Goal: Task Accomplishment & Management: Use online tool/utility

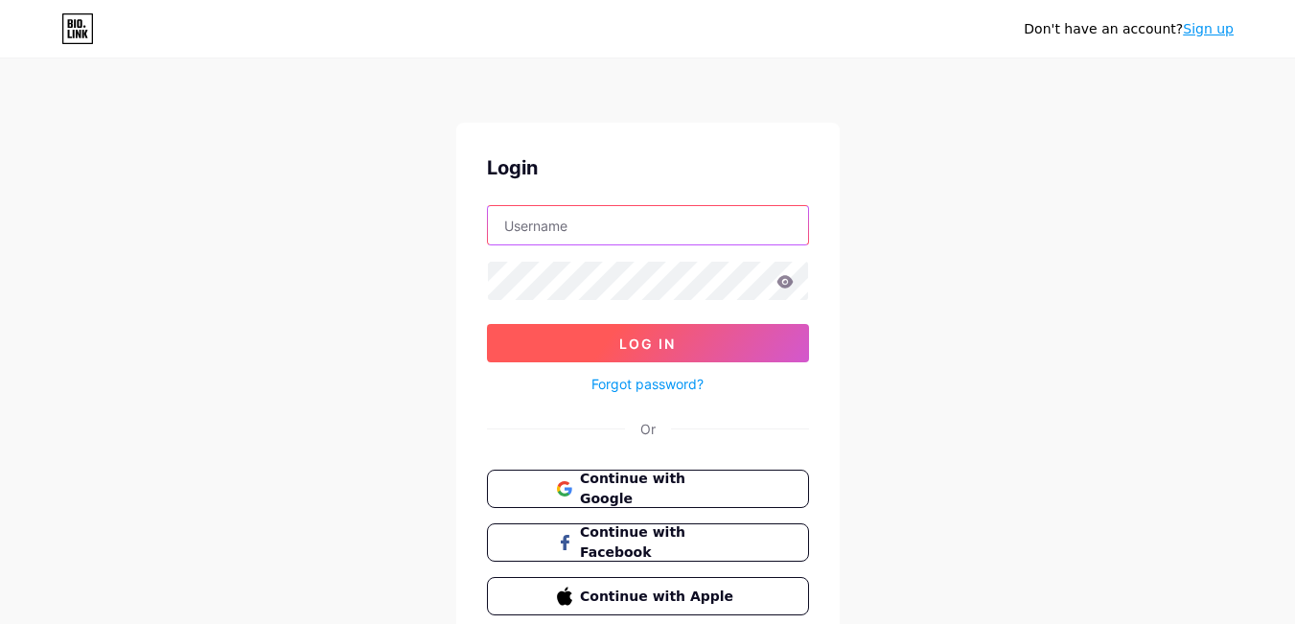
type input "[EMAIL_ADDRESS][DOMAIN_NAME]"
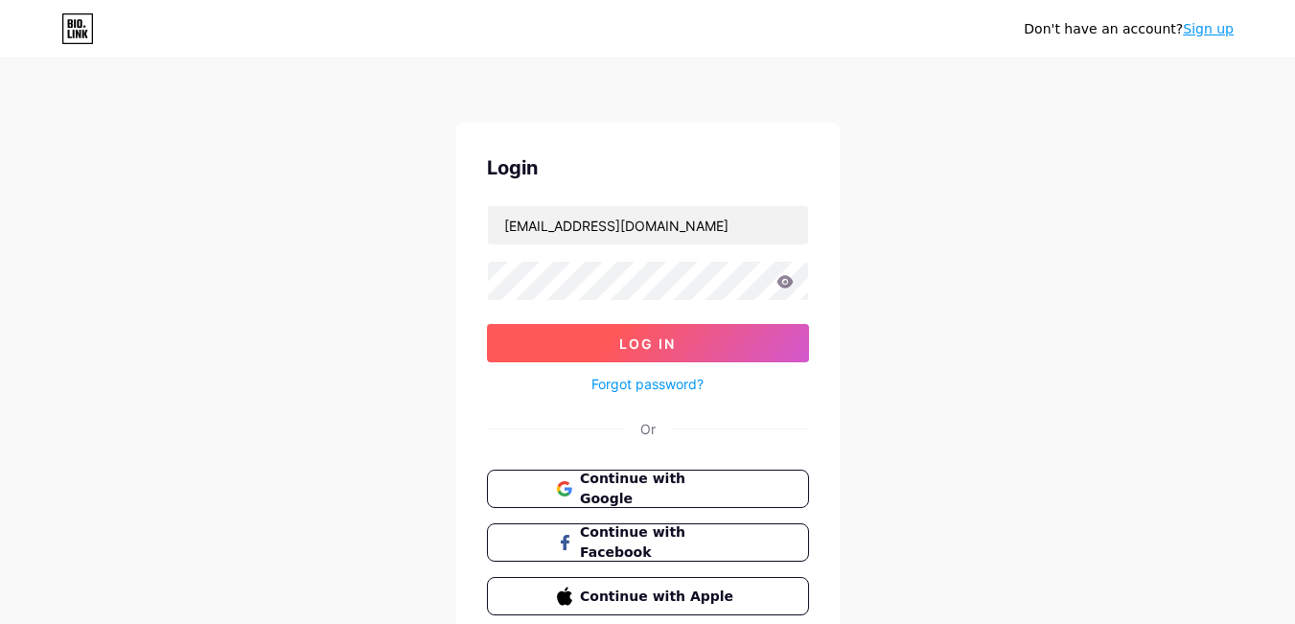
click at [725, 331] on button "Log In" at bounding box center [648, 343] width 322 height 38
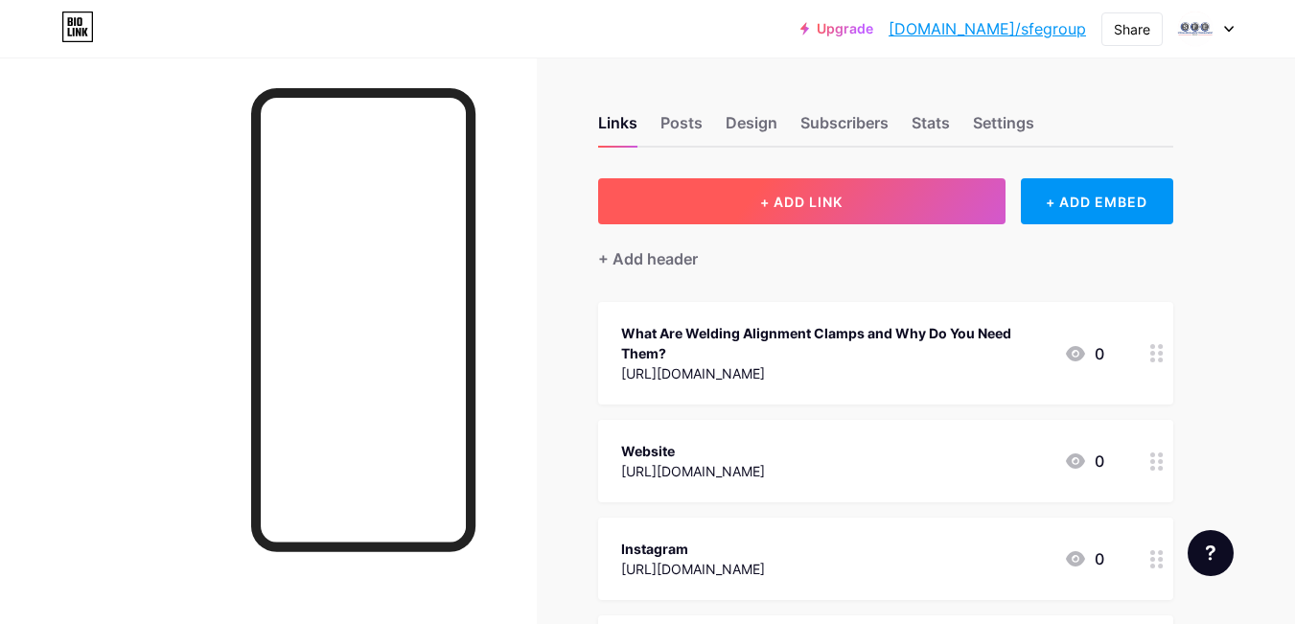
click at [913, 196] on button "+ ADD LINK" at bounding box center [801, 201] width 407 height 46
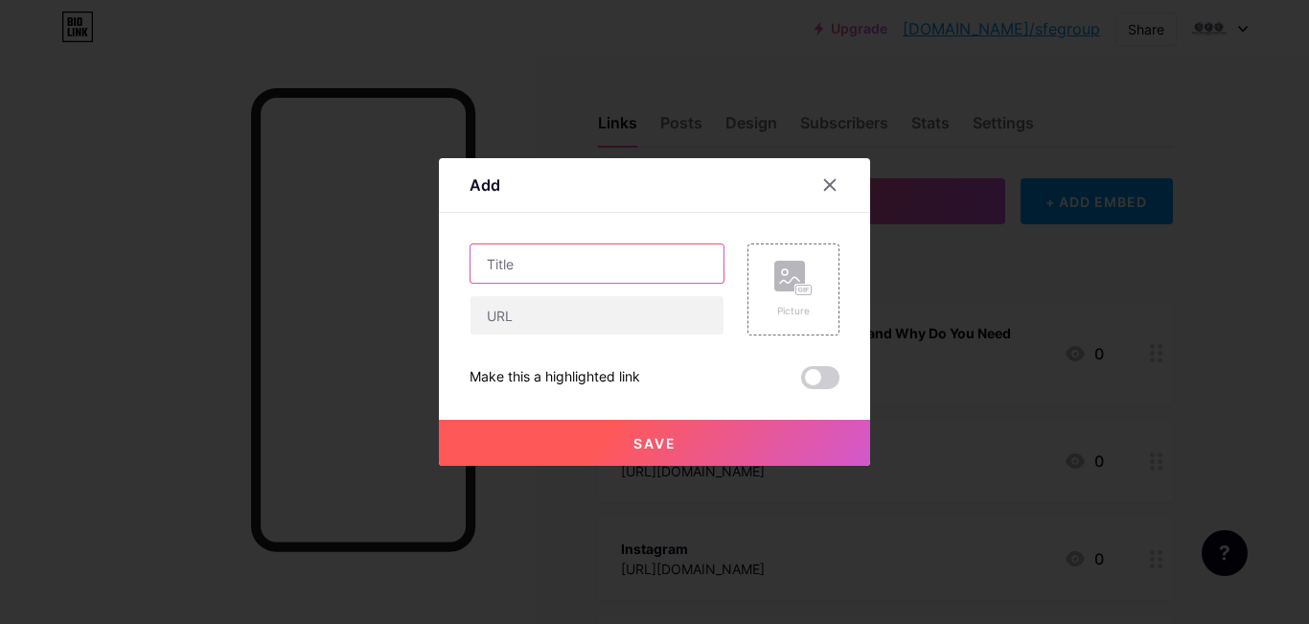
click at [604, 270] on input "text" at bounding box center [597, 263] width 253 height 38
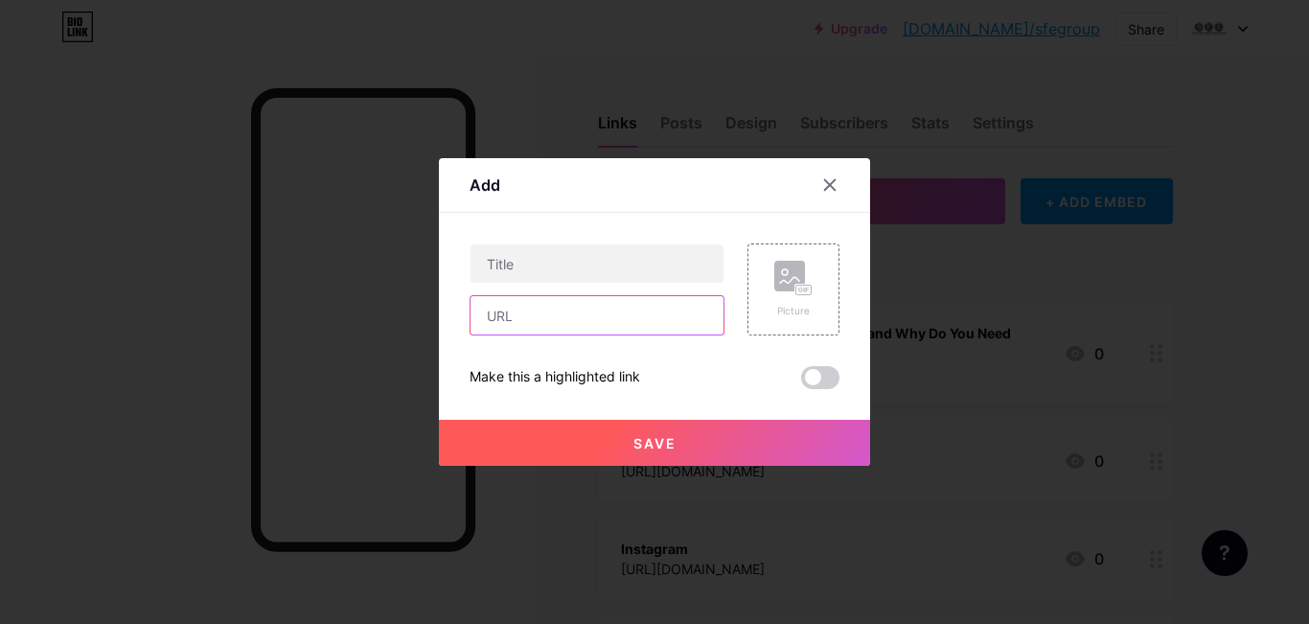
click at [563, 324] on input "text" at bounding box center [597, 315] width 253 height 38
paste input "[URL][DOMAIN_NAME]"
type input "[URL][DOMAIN_NAME]"
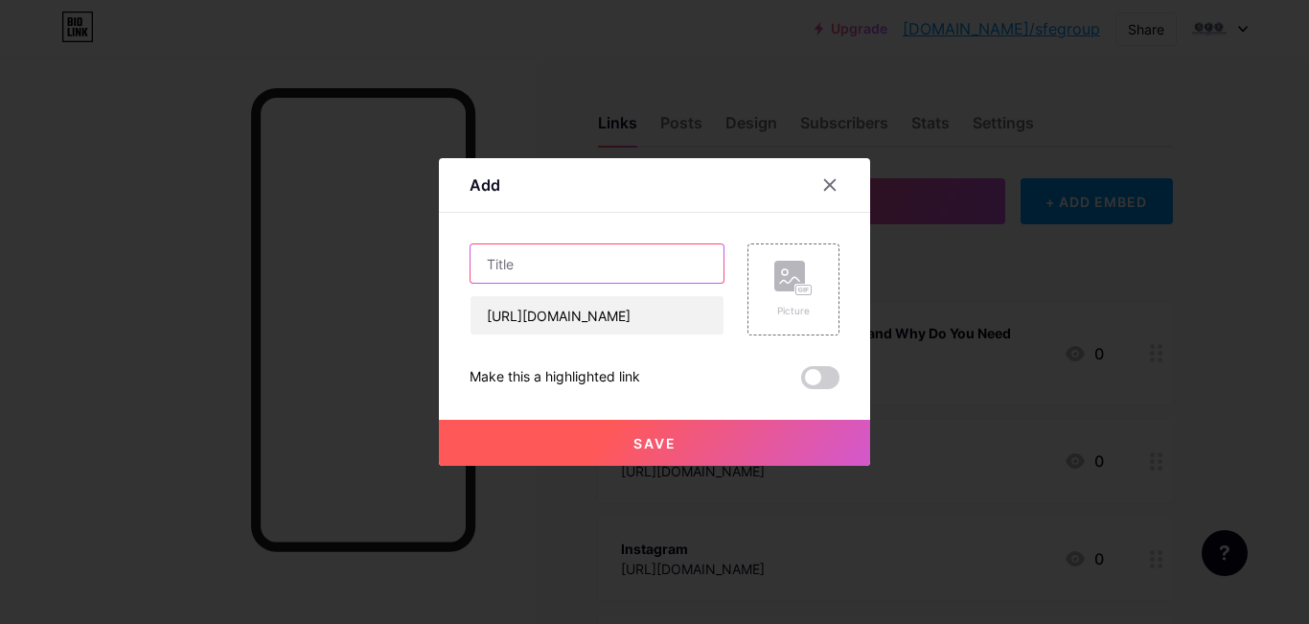
click at [641, 261] on input "text" at bounding box center [597, 263] width 253 height 38
paste input "What Makes Pipe [PERSON_NAME] Stands Essential for Safe and Efficient Pipe Work?"
type input "What Makes Pipe [PERSON_NAME] Stands Essential for Safe and Efficient Pipe Work?"
click at [831, 387] on span at bounding box center [820, 377] width 38 height 23
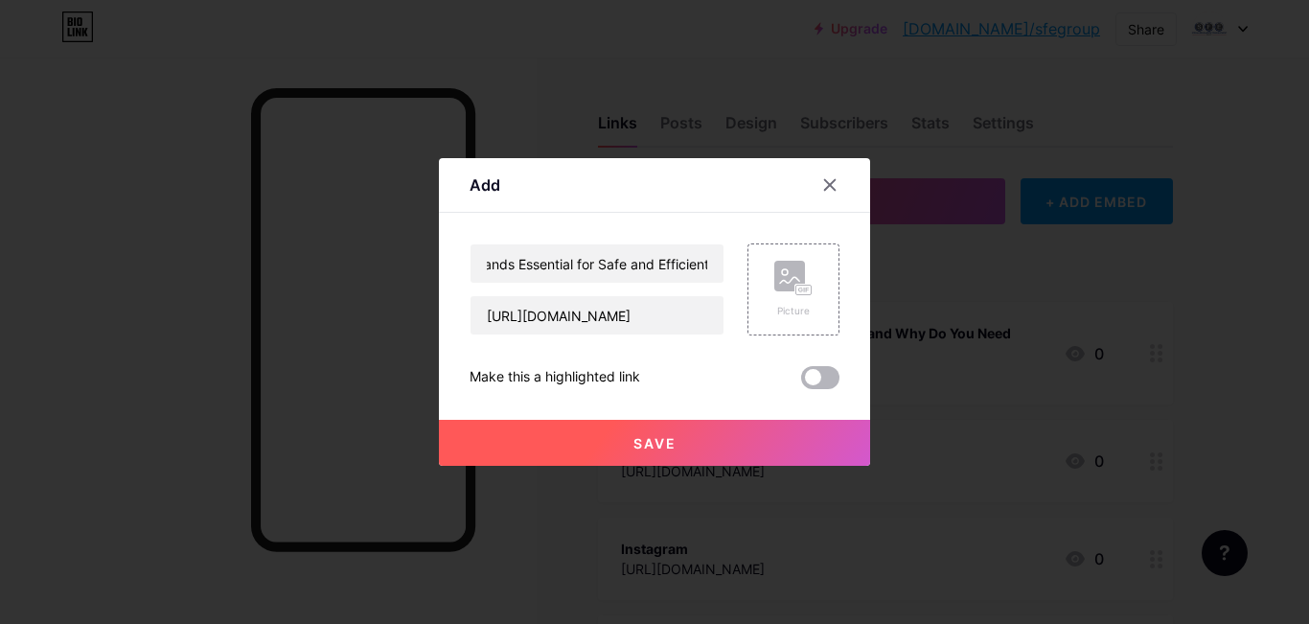
click at [801, 382] on input "checkbox" at bounding box center [801, 382] width 0 height 0
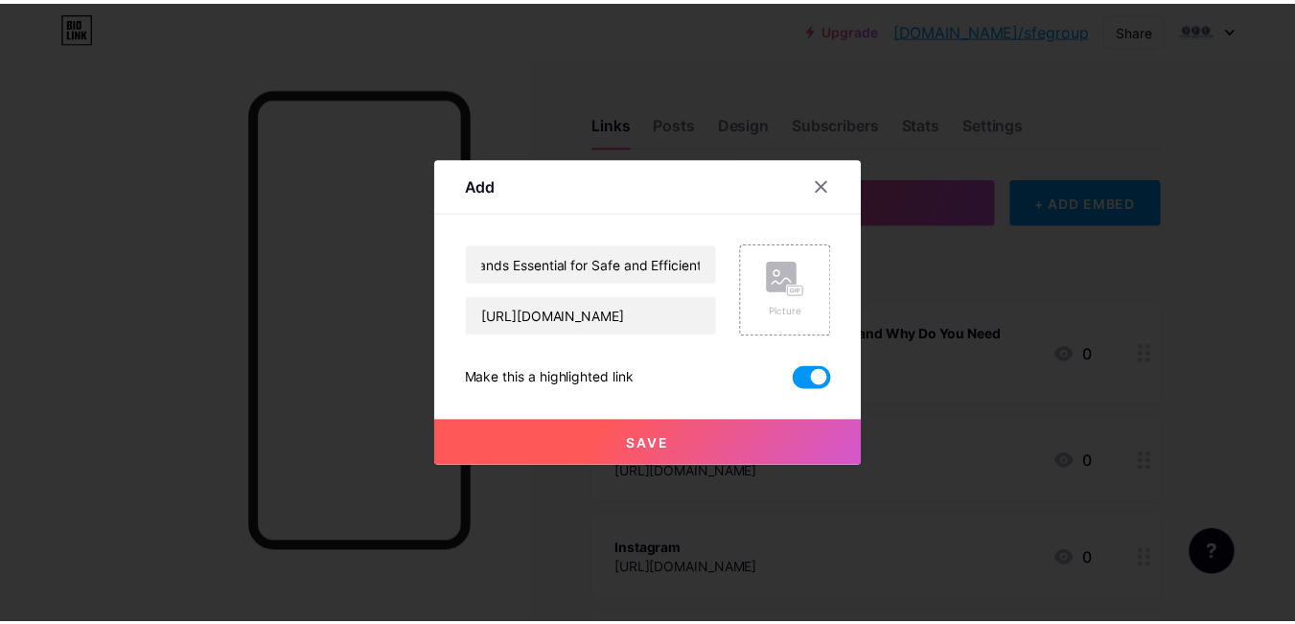
scroll to position [0, 0]
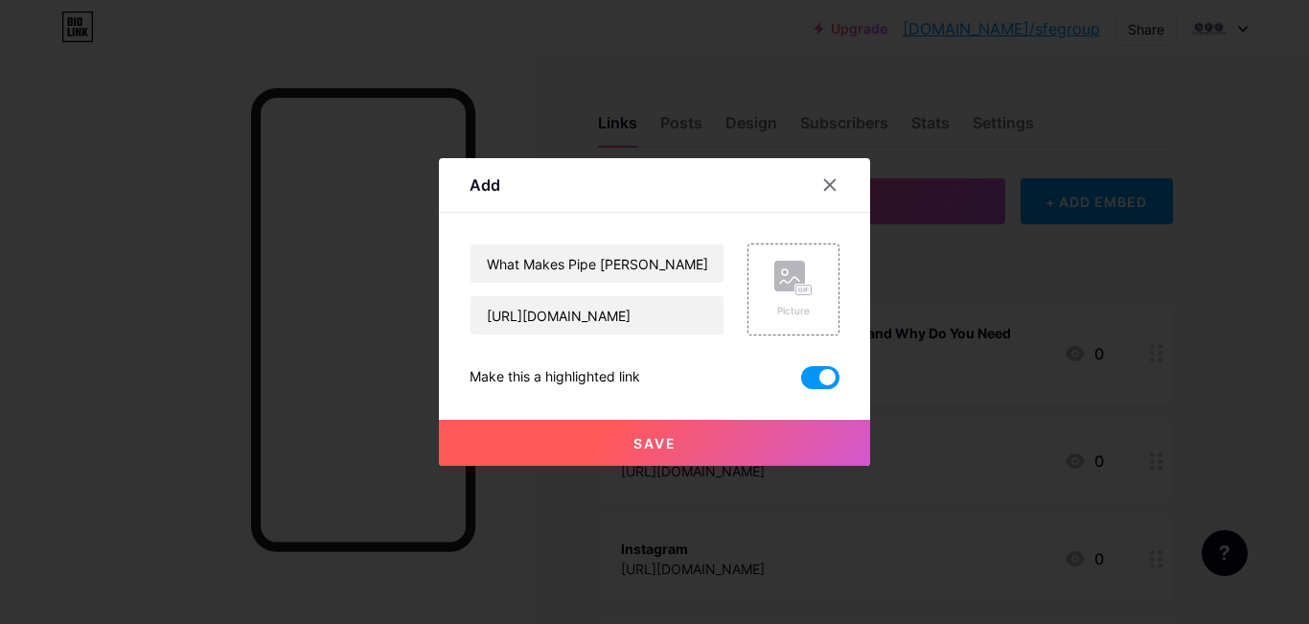
click at [711, 433] on button "Save" at bounding box center [654, 443] width 431 height 46
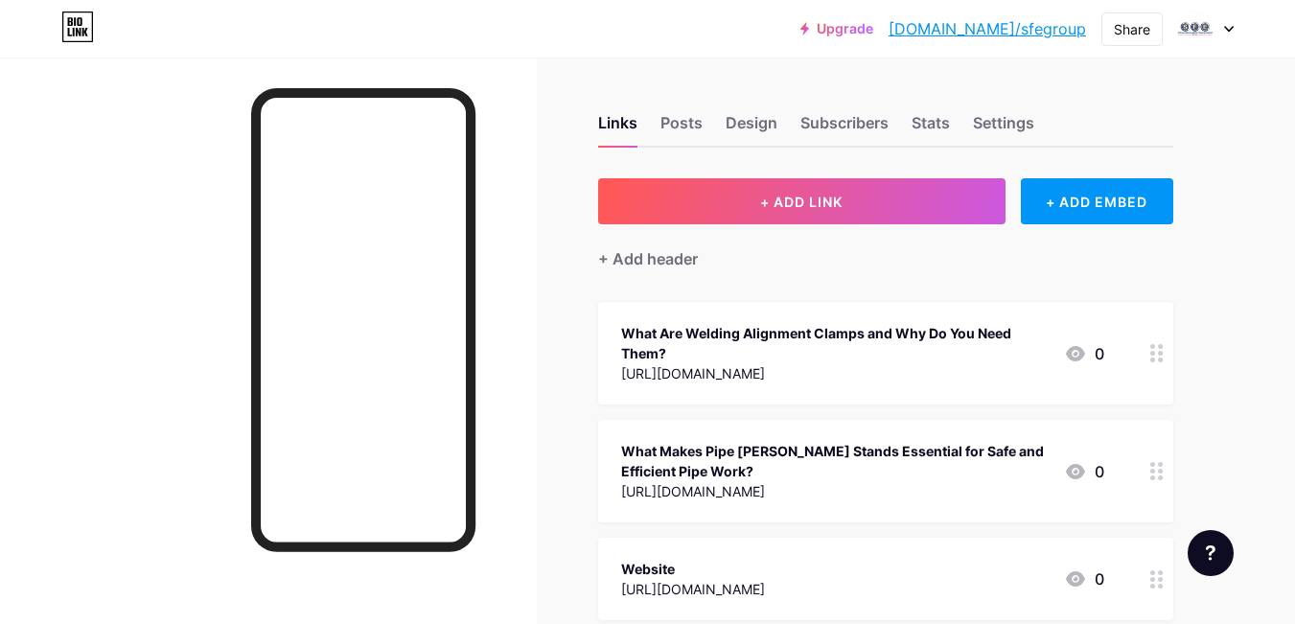
drag, startPoint x: 716, startPoint y: 12, endPoint x: 717, endPoint y: 3, distance: 9.6
click at [717, 12] on div "Upgrade [DOMAIN_NAME]/sfegro... [DOMAIN_NAME]/sfegroup Share Switch accounts SF…" at bounding box center [647, 29] width 1295 height 35
